Goal: Information Seeking & Learning: Check status

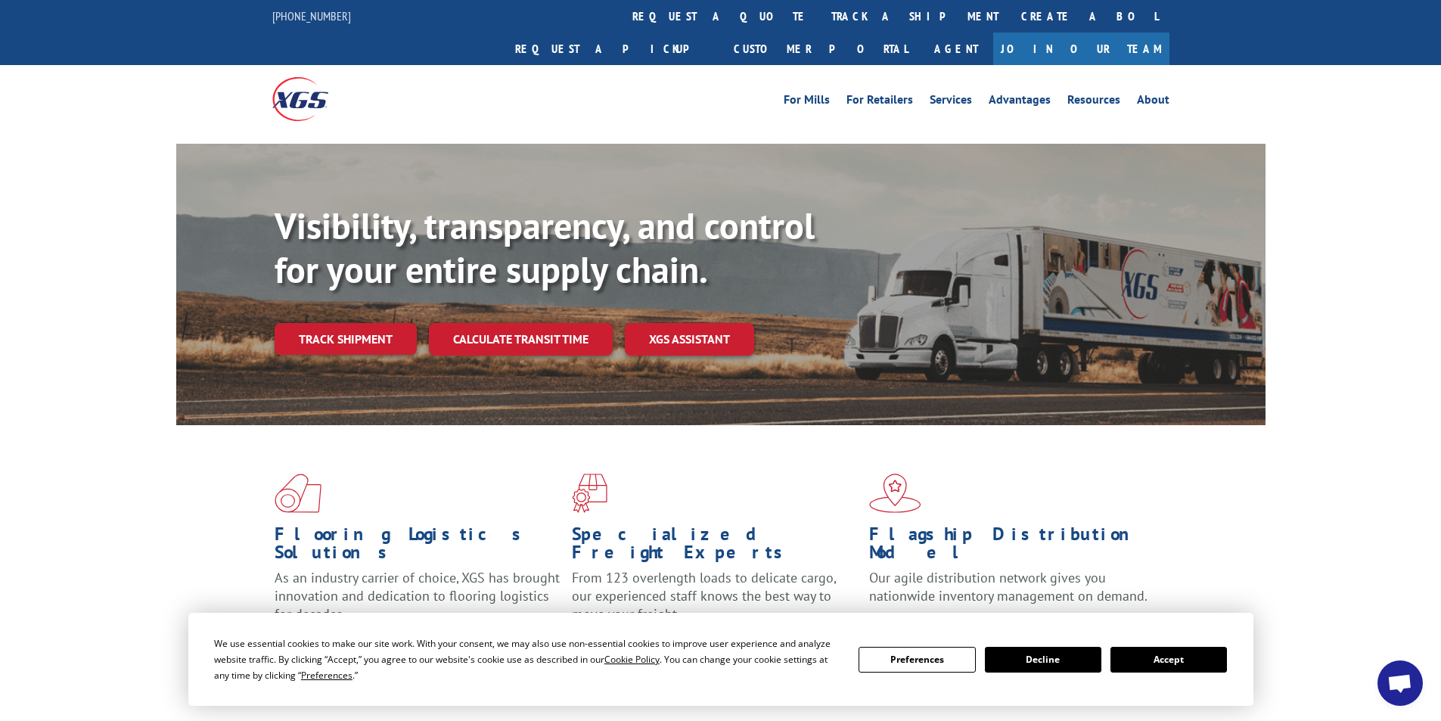
click at [1170, 660] on button "Accept" at bounding box center [1168, 660] width 116 height 26
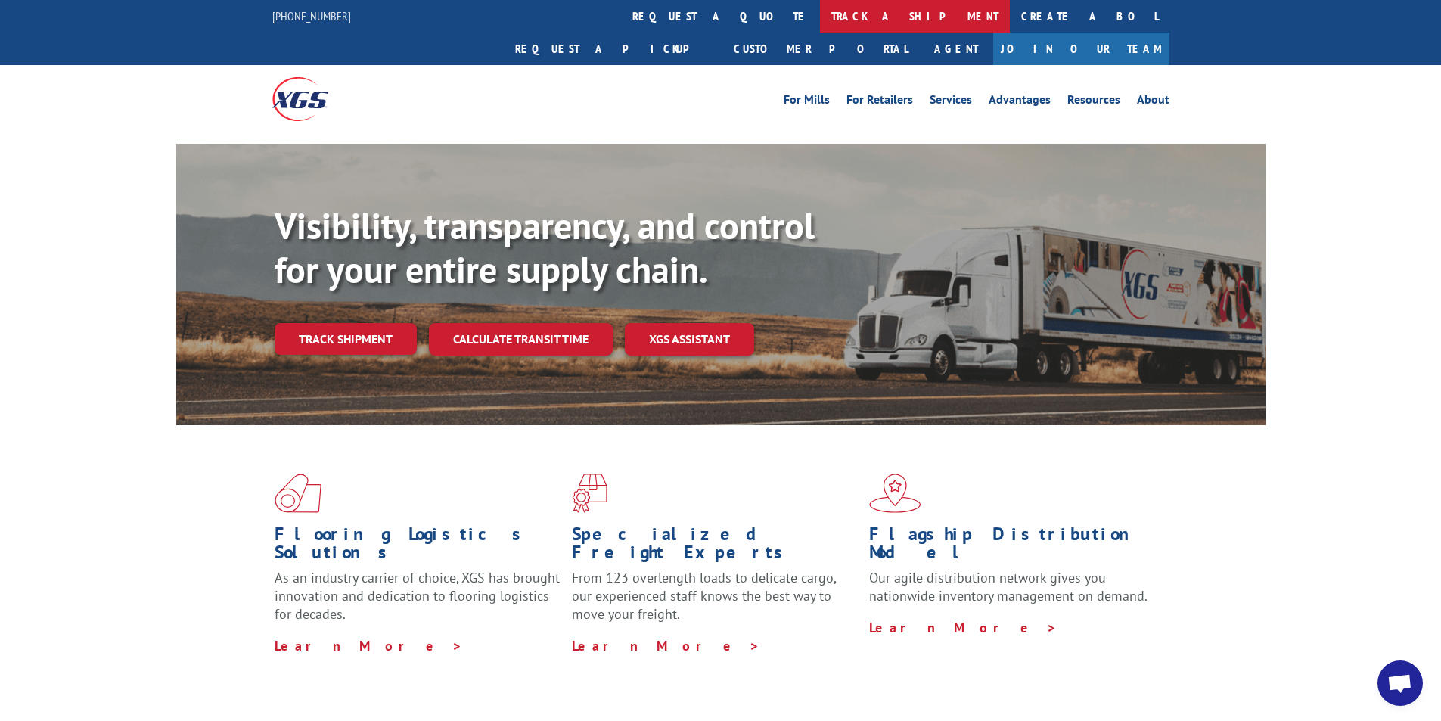
click at [820, 18] on link "track a shipment" at bounding box center [915, 16] width 190 height 33
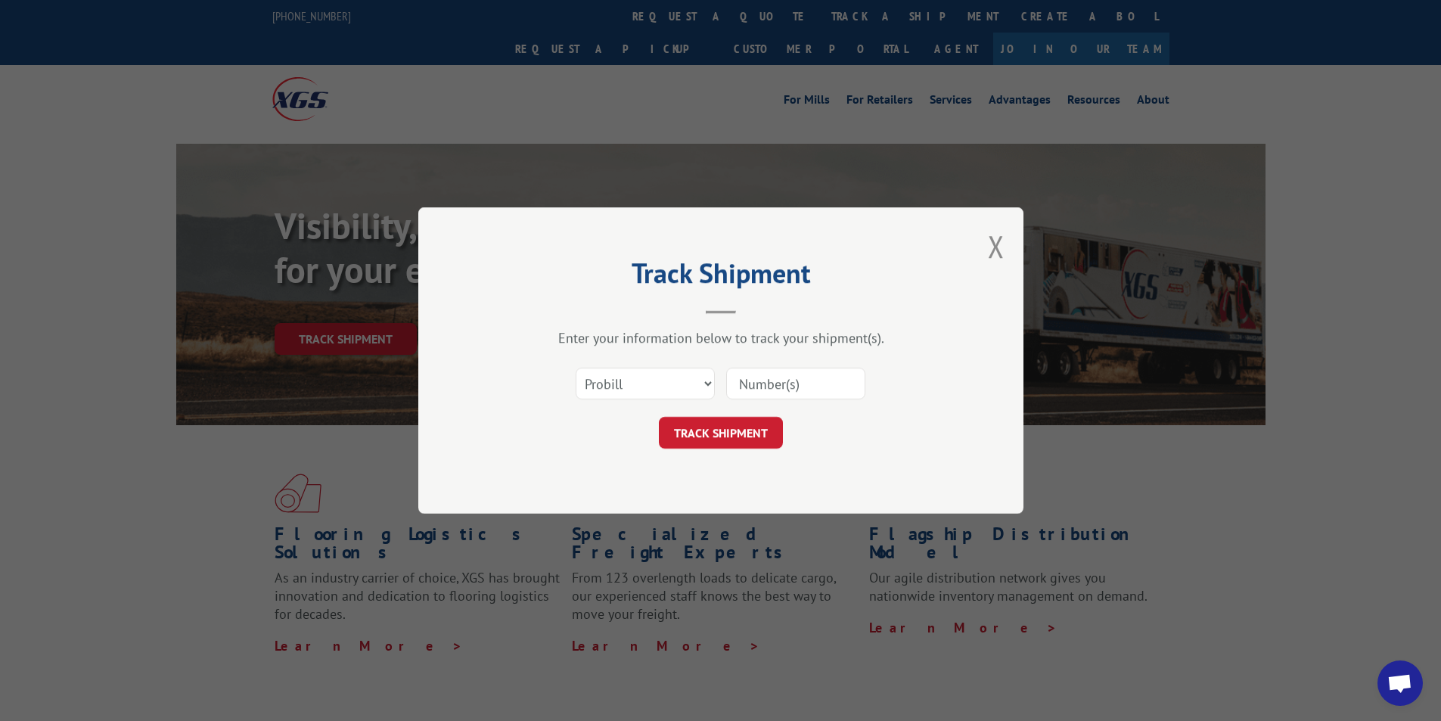
drag, startPoint x: 753, startPoint y: 382, endPoint x: 754, endPoint y: 374, distance: 8.4
click at [753, 382] on input at bounding box center [795, 384] width 139 height 32
type input "3371144"
click at [710, 439] on button "TRACK SHIPMENT" at bounding box center [721, 433] width 124 height 32
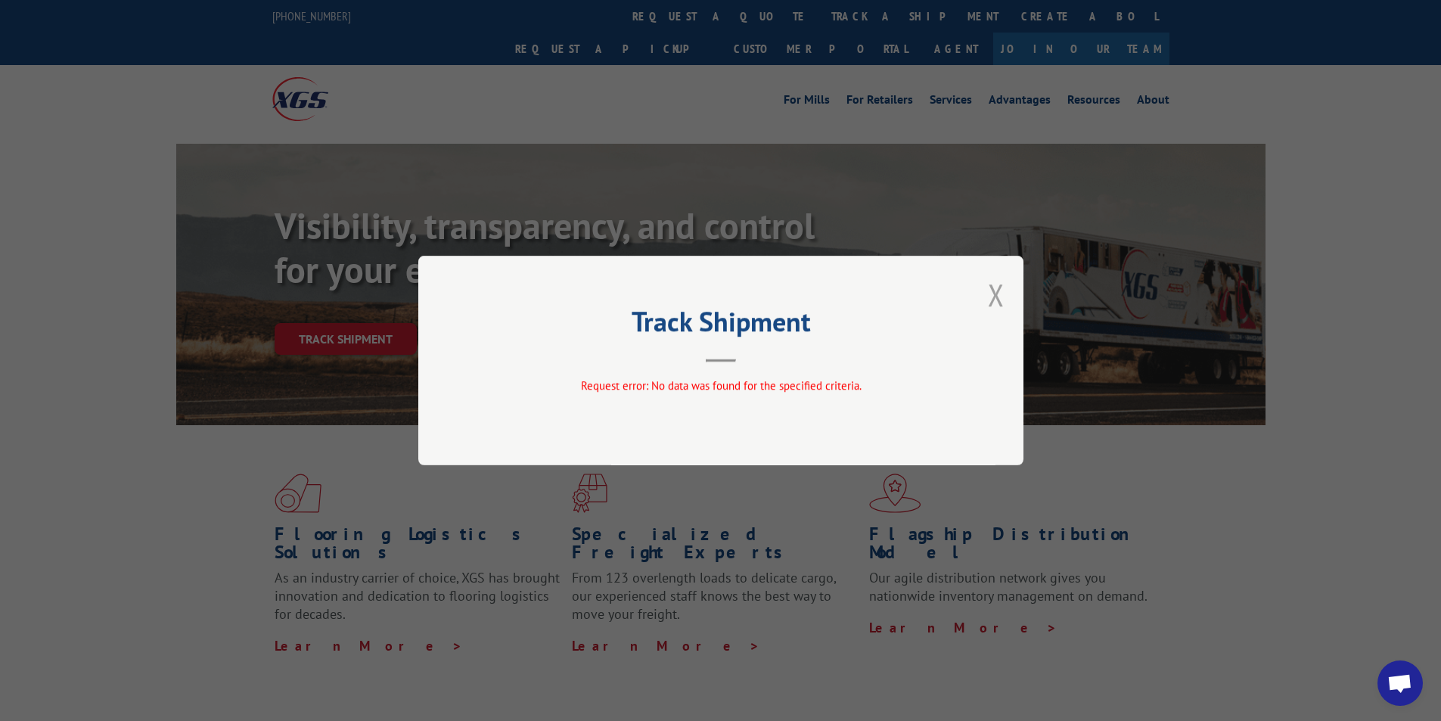
click at [993, 293] on button "Close modal" at bounding box center [996, 295] width 17 height 40
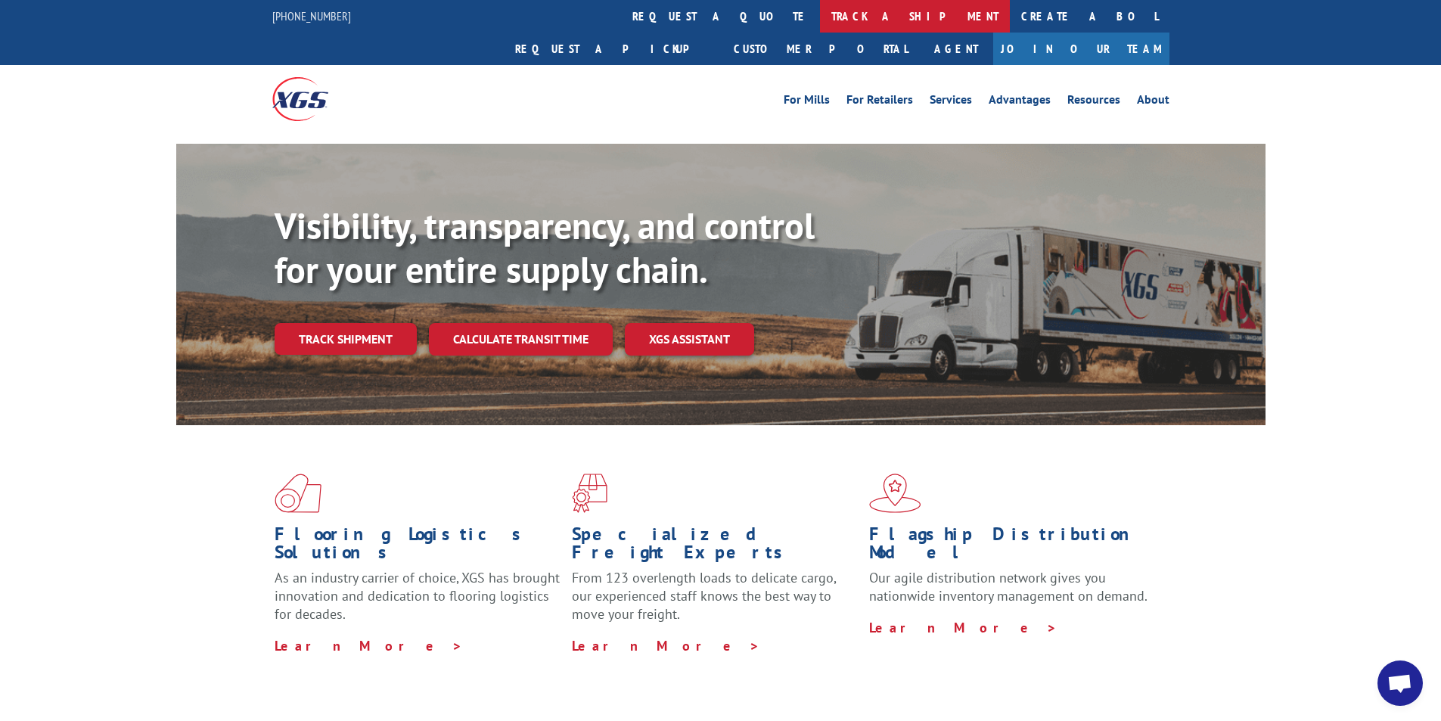
click at [820, 20] on link "track a shipment" at bounding box center [915, 16] width 190 height 33
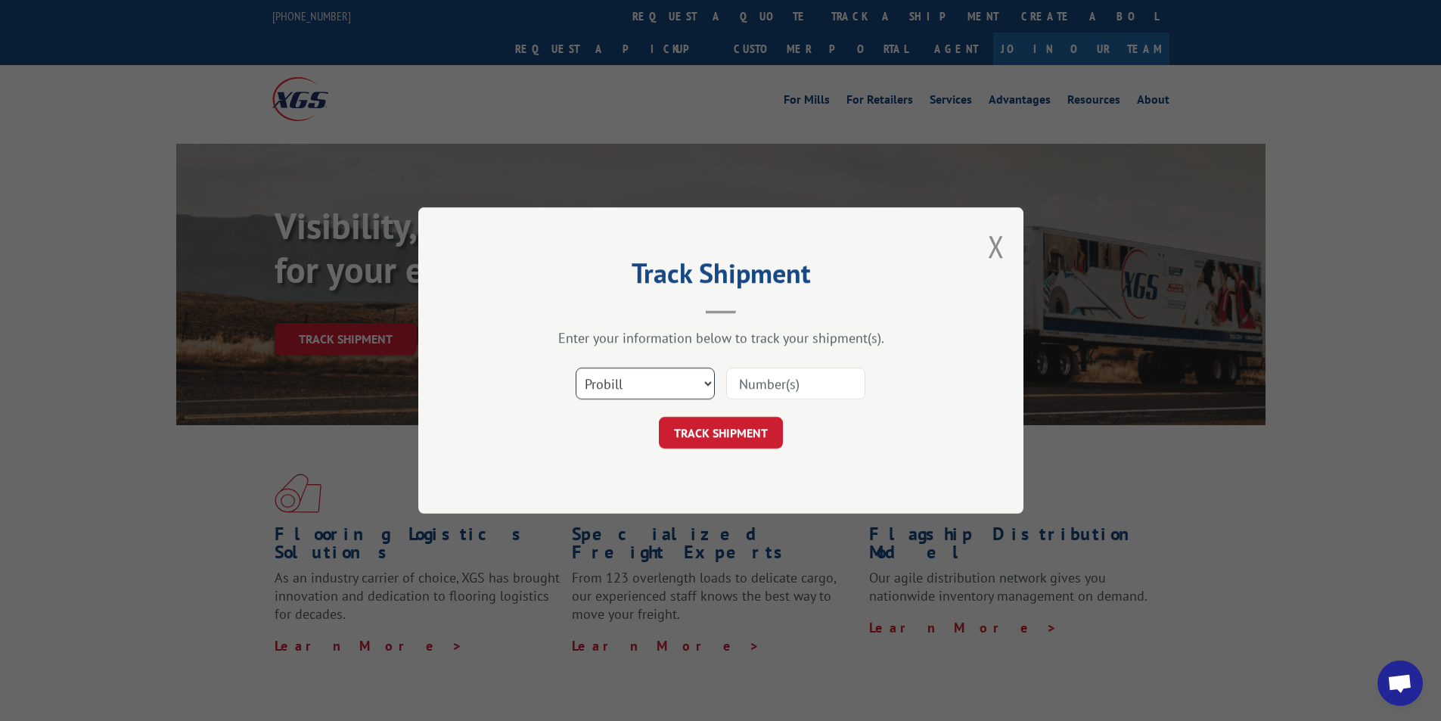
click at [704, 380] on select "Select category... Probill BOL PO" at bounding box center [644, 384] width 139 height 32
select select "bol"
click at [575, 368] on select "Select category... Probill BOL PO" at bounding box center [644, 384] width 139 height 32
click at [750, 385] on input at bounding box center [795, 384] width 139 height 32
type input "3371144"
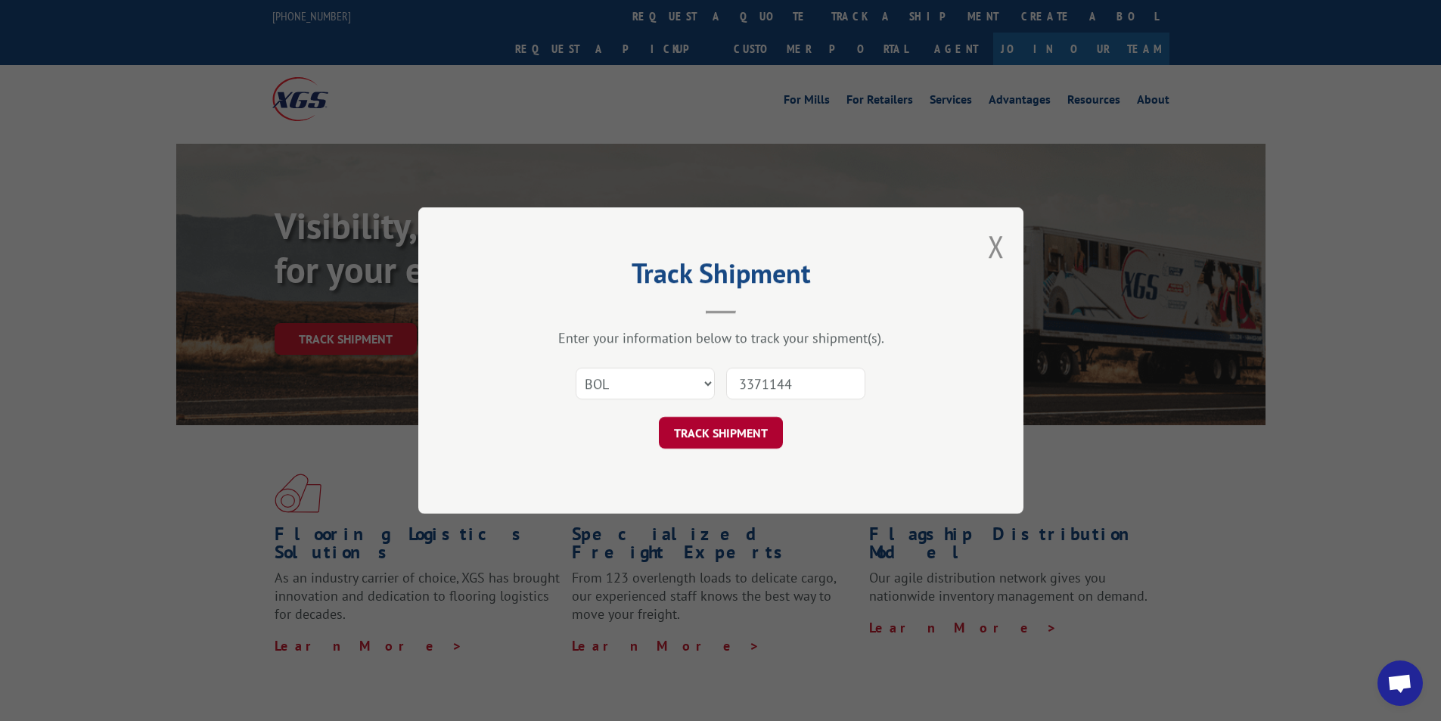
click at [740, 436] on button "TRACK SHIPMENT" at bounding box center [721, 433] width 124 height 32
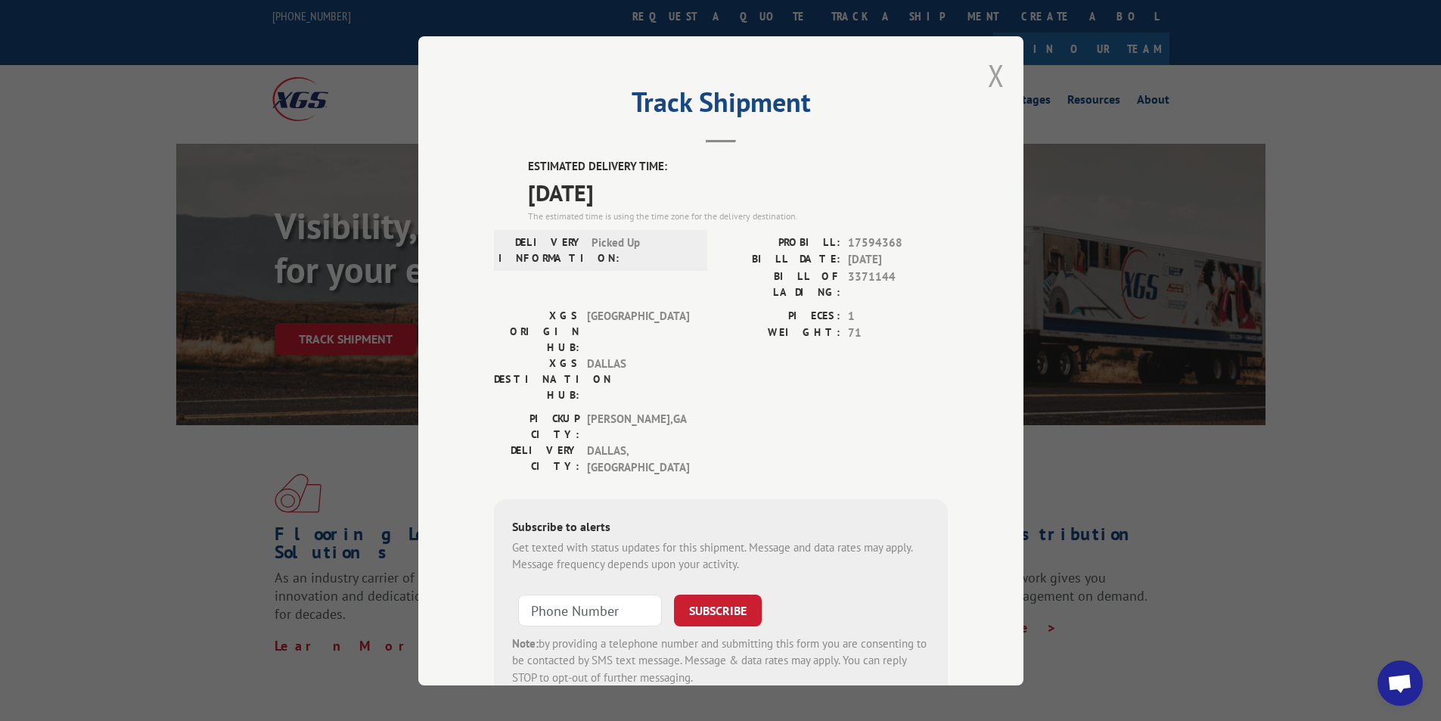
click at [988, 78] on button "Close modal" at bounding box center [996, 75] width 17 height 40
